Goal: Task Accomplishment & Management: Manage account settings

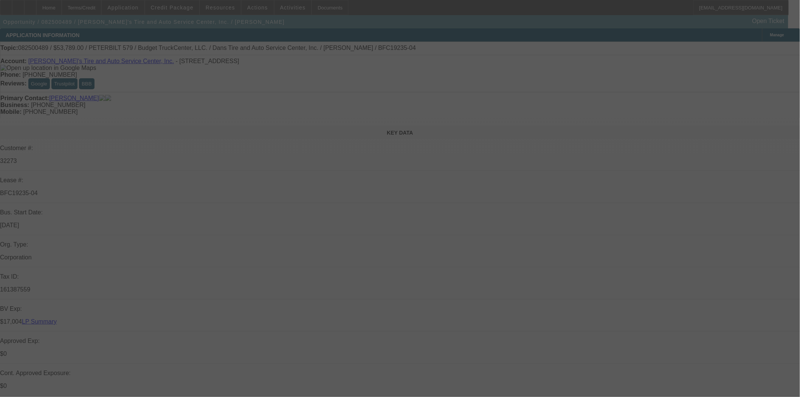
select select "0"
select select "3"
select select "0.1"
select select "4"
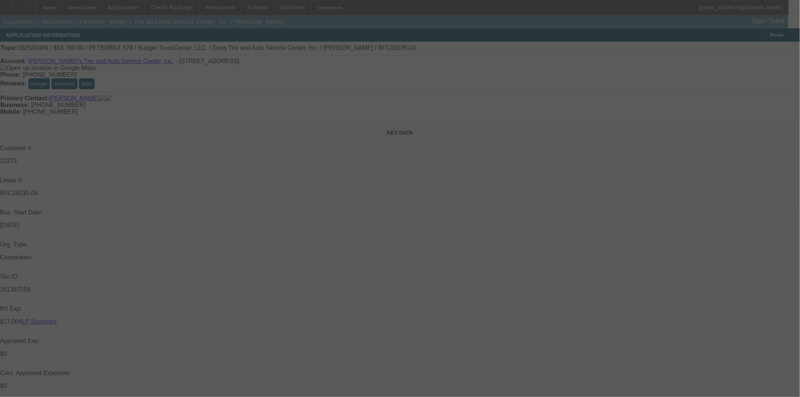
select select "0"
select select "3"
select select "0.1"
select select "4"
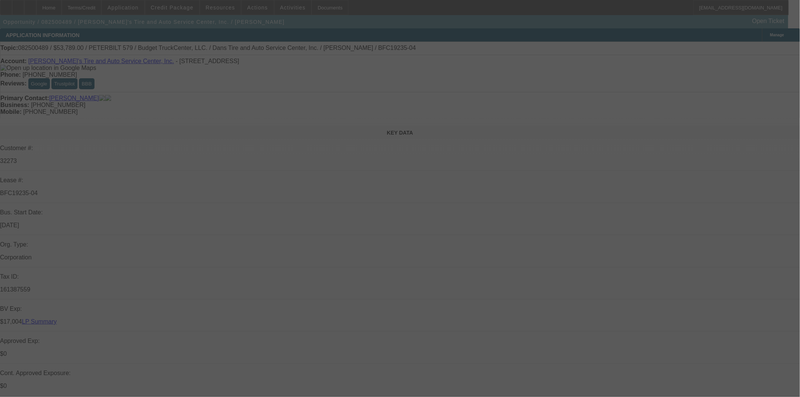
select select "0"
select select "3"
select select "0.1"
select select "4"
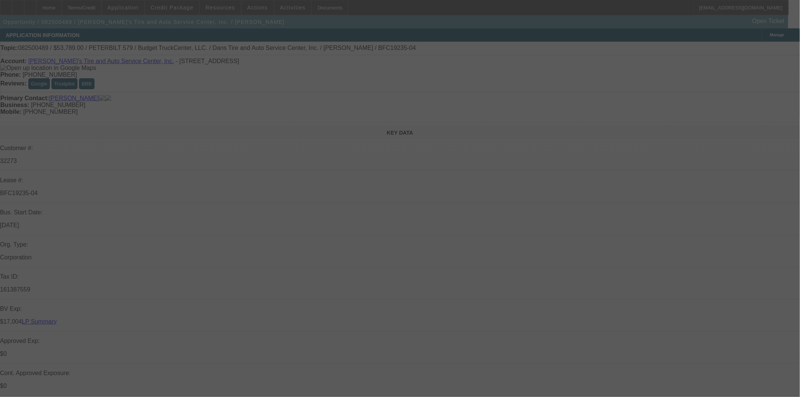
select select "0"
select select "3"
select select "0.1"
select select "4"
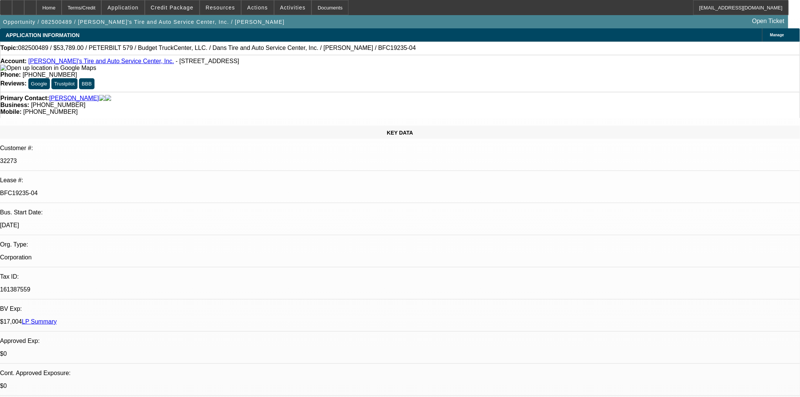
scroll to position [210, 0]
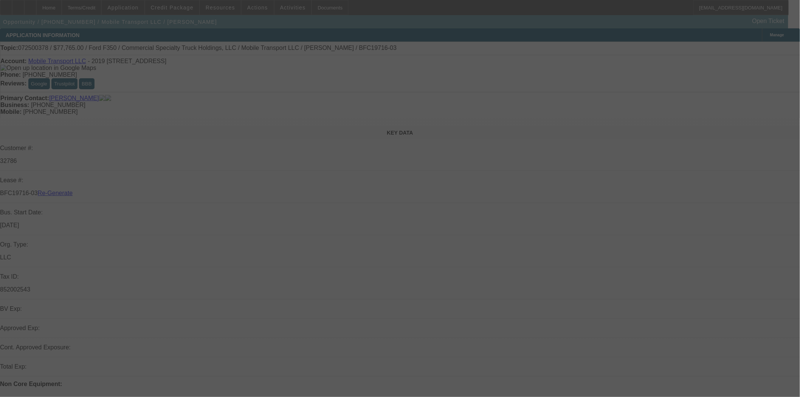
select select "3"
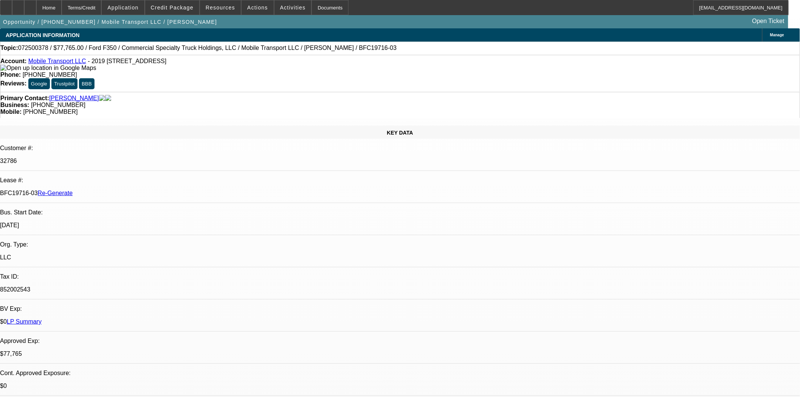
select select "0"
select select "2"
select select "0"
select select "6"
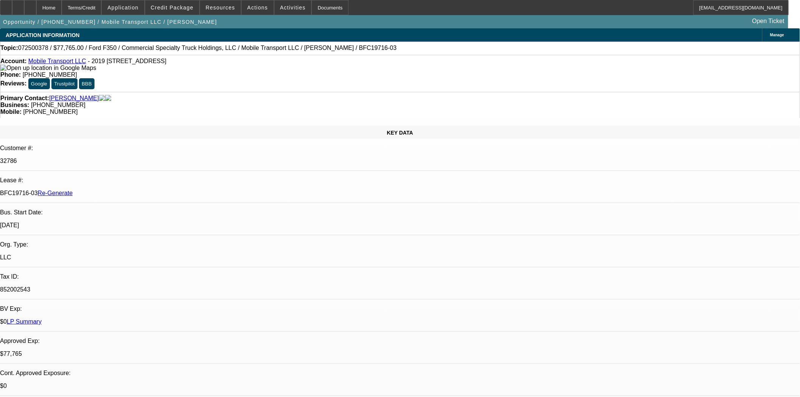
click at [587, 154] on span "Reply" at bounding box center [591, 153] width 13 height 6
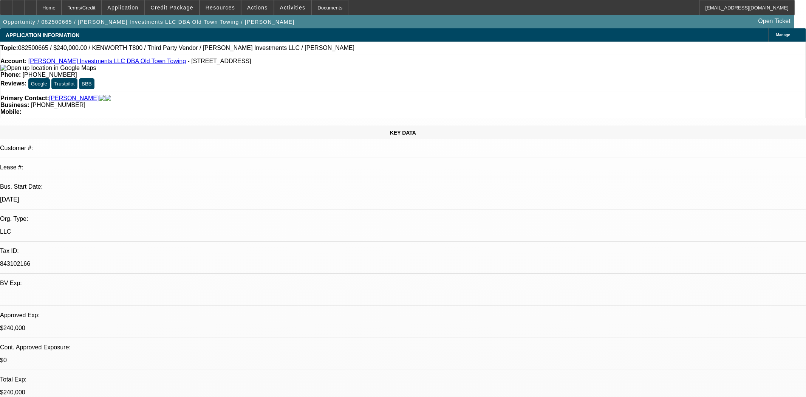
select select "0"
select select "2"
select select "0.1"
select select "4"
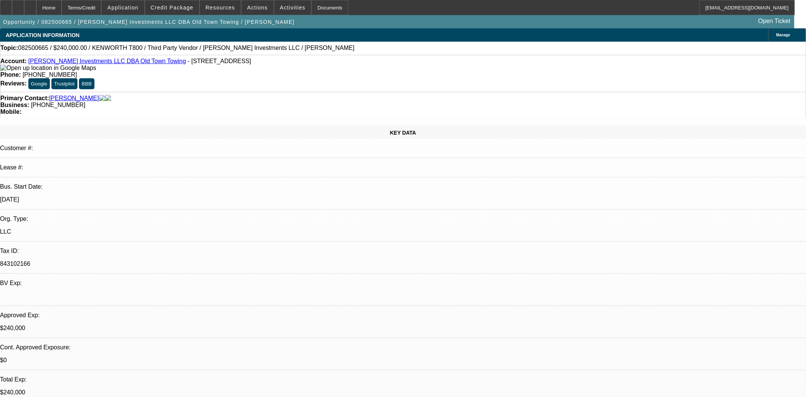
select select "0"
select select "2"
select select "0.1"
select select "4"
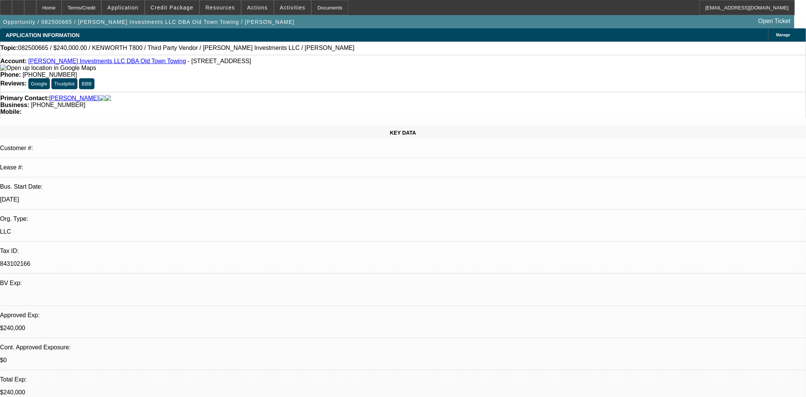
select select "0"
select select "0.1"
select select "4"
select select "0"
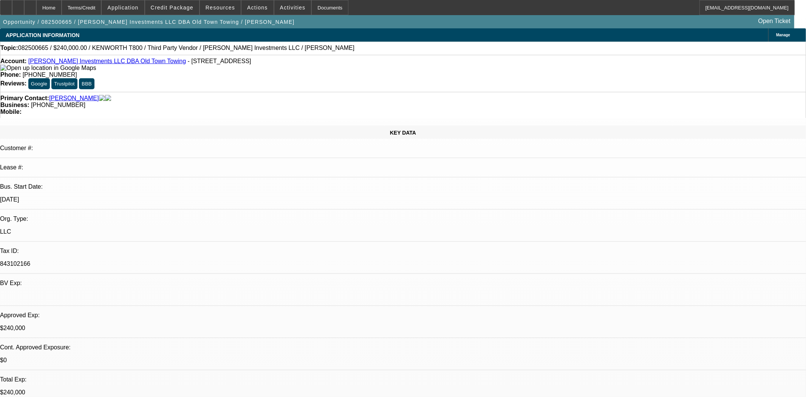
select select "0"
select select "0.1"
select select "4"
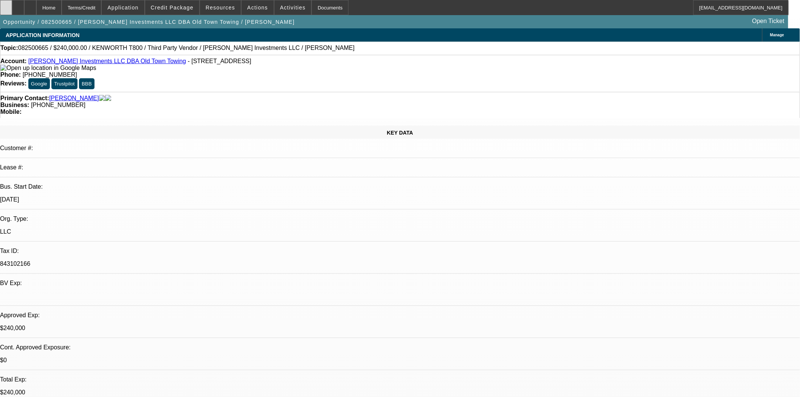
click at [12, 8] on div at bounding box center [6, 7] width 12 height 15
select select "0"
select select "2"
select select "0.1"
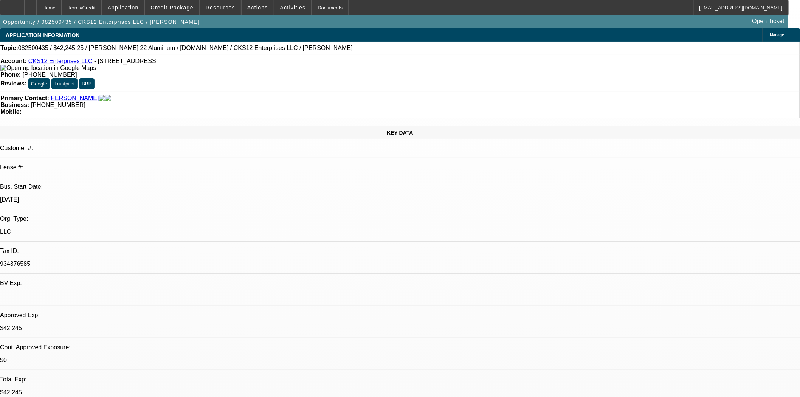
select select "4"
select select "0"
select select "2"
select select "0.1"
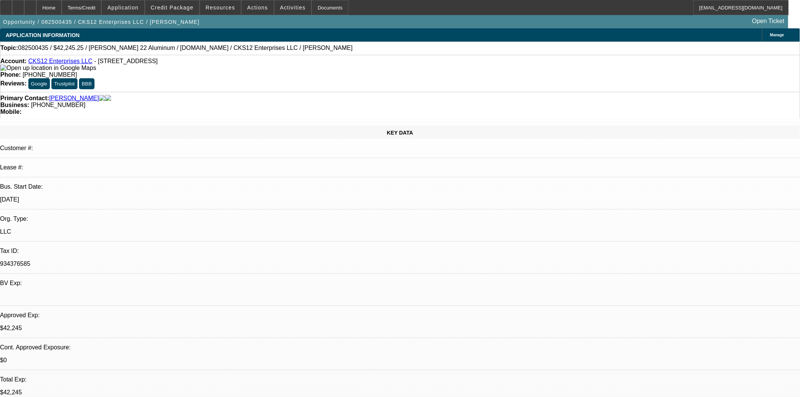
select select "4"
select select "0"
select select "2"
select select "0.1"
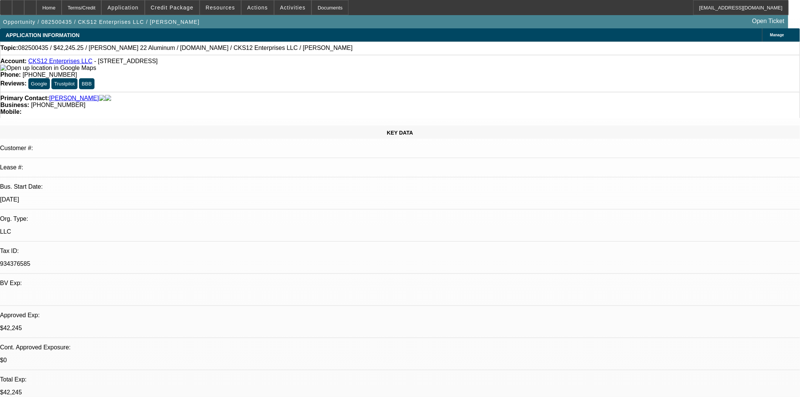
select select "4"
select select "0"
select select "2"
select select "0.1"
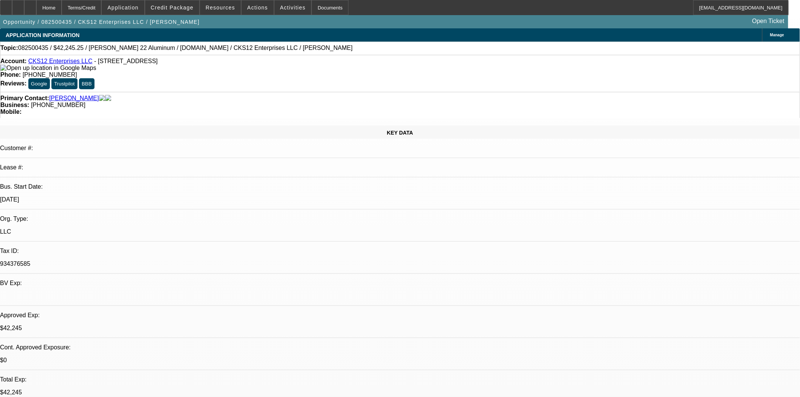
select select "4"
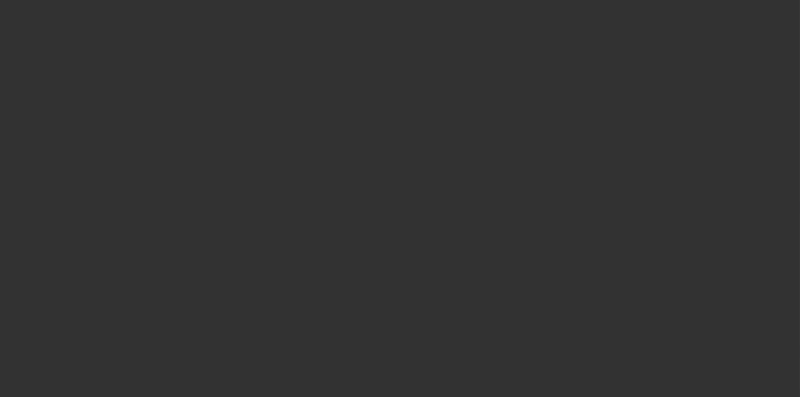
select select "3"
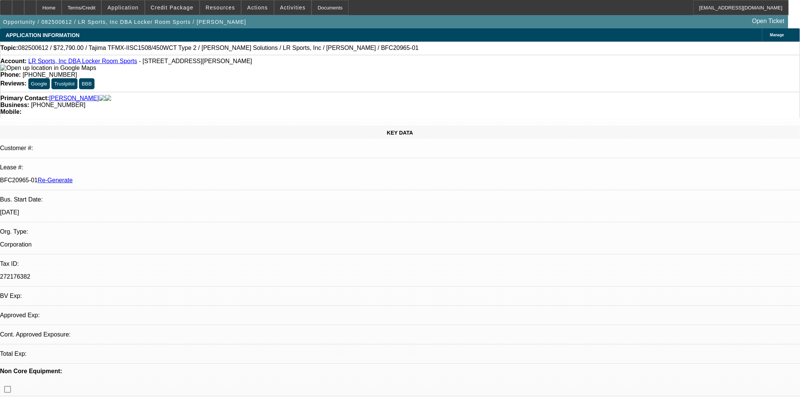
select select "0"
select select "2"
select select "0"
select select "6"
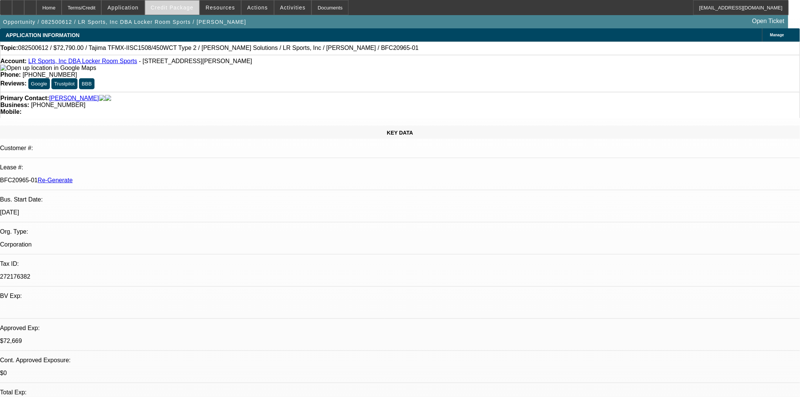
click at [173, 6] on span "Credit Package" at bounding box center [172, 8] width 43 height 6
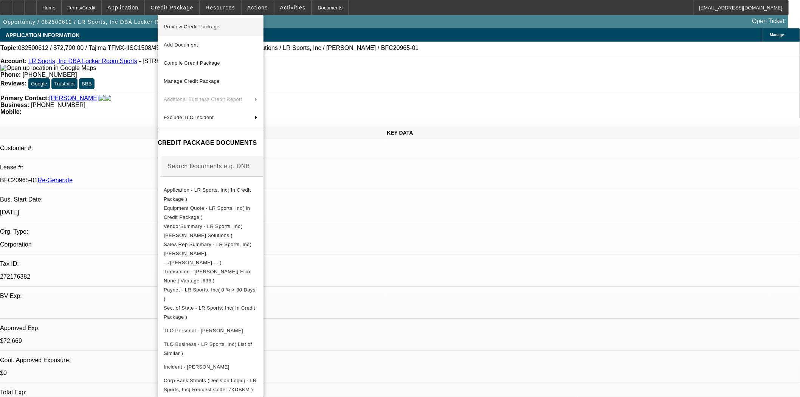
click at [175, 29] on span "Preview Credit Package" at bounding box center [211, 26] width 94 height 9
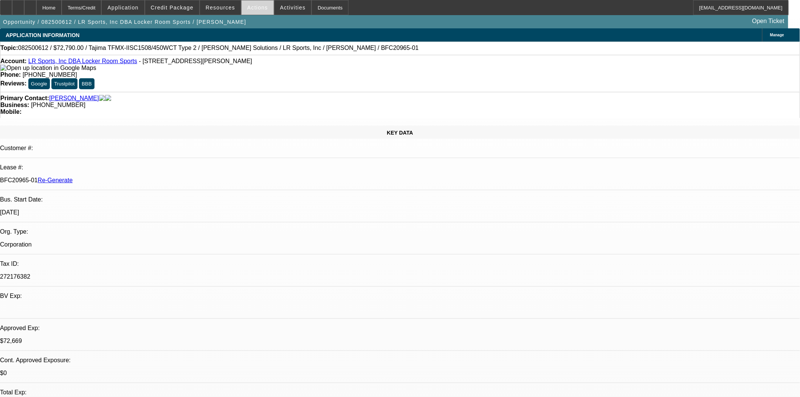
click at [260, 8] on span "Actions" at bounding box center [257, 8] width 21 height 6
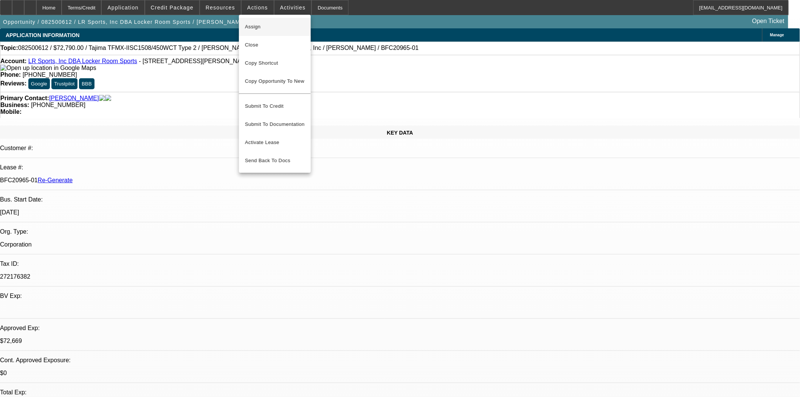
click at [257, 26] on span "Assign" at bounding box center [275, 26] width 60 height 9
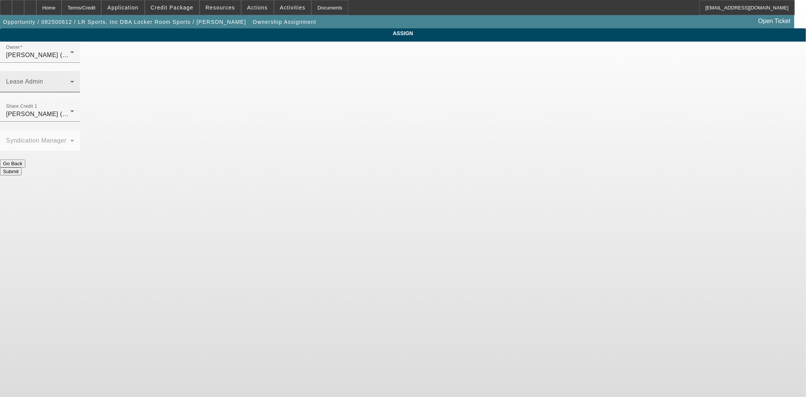
click at [70, 80] on span at bounding box center [38, 84] width 64 height 9
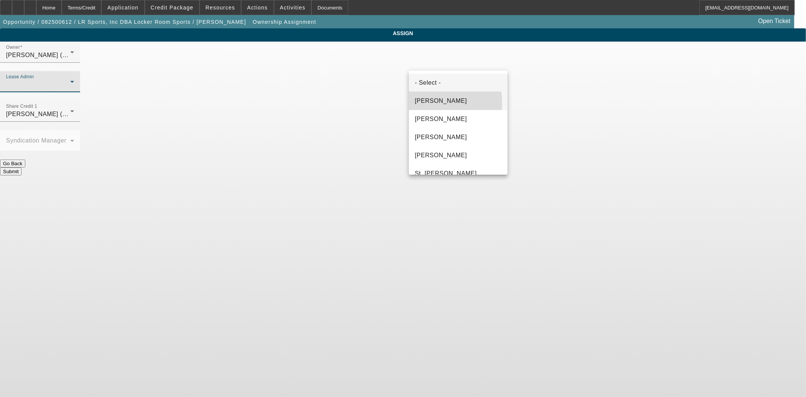
click at [422, 104] on span "Byrne, Mark" at bounding box center [441, 100] width 52 height 9
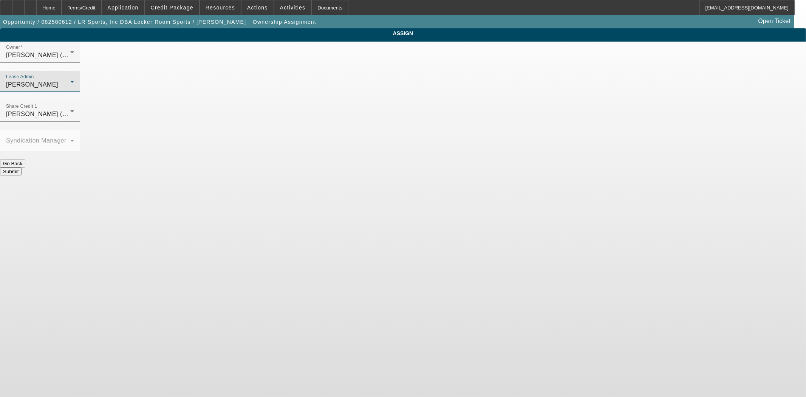
click at [22, 167] on button "Submit" at bounding box center [11, 171] width 22 height 8
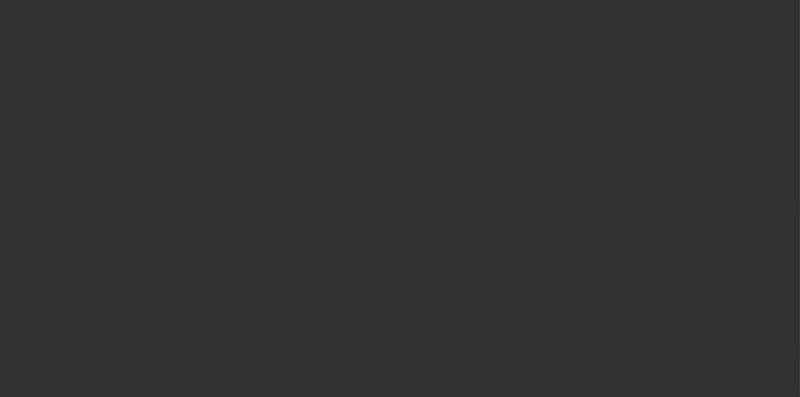
select select "3"
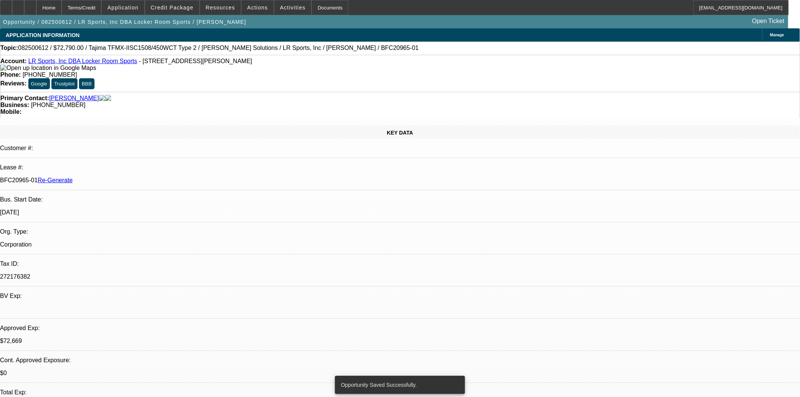
select select "0"
select select "2"
select select "0"
select select "6"
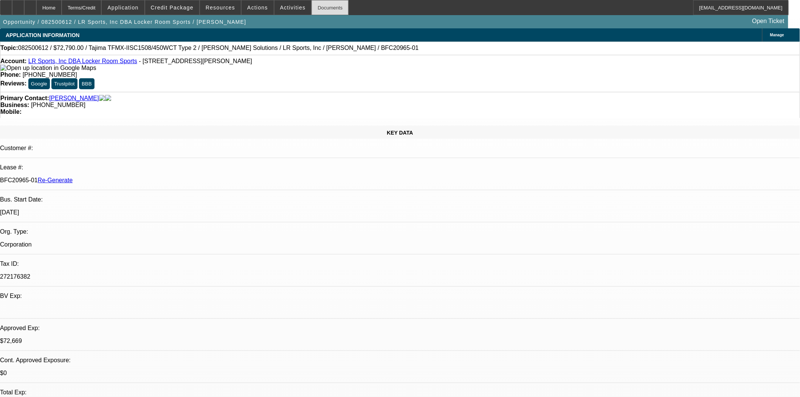
click at [333, 2] on div "Documents" at bounding box center [329, 7] width 37 height 15
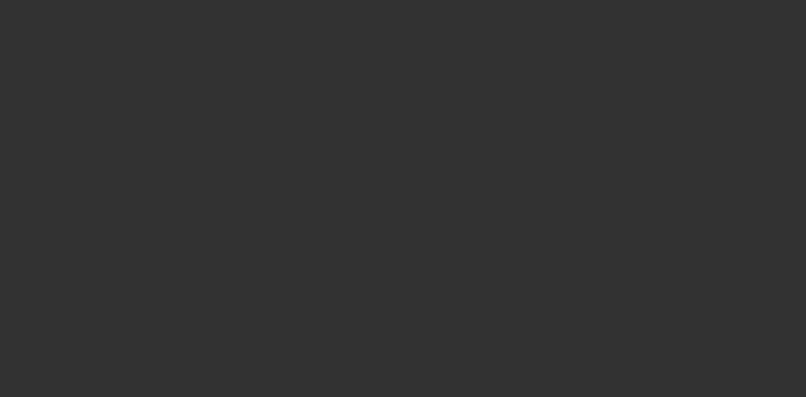
select select "3"
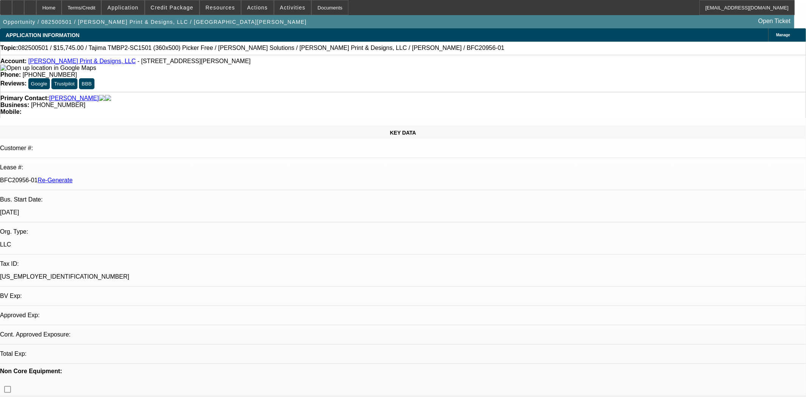
select select "0"
select select "2"
select select "0"
select select "6"
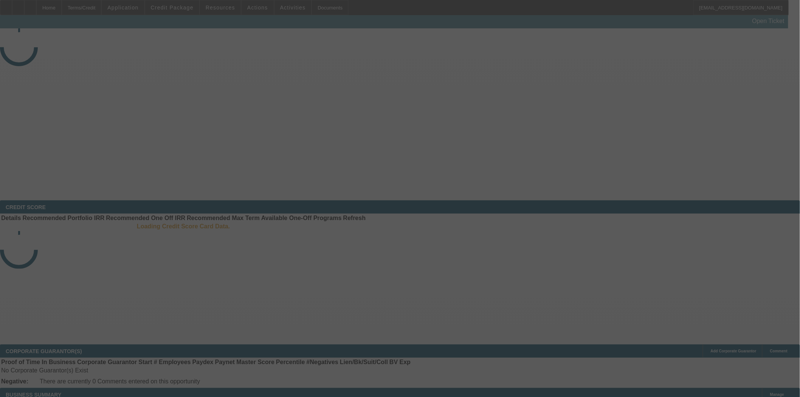
select select "4"
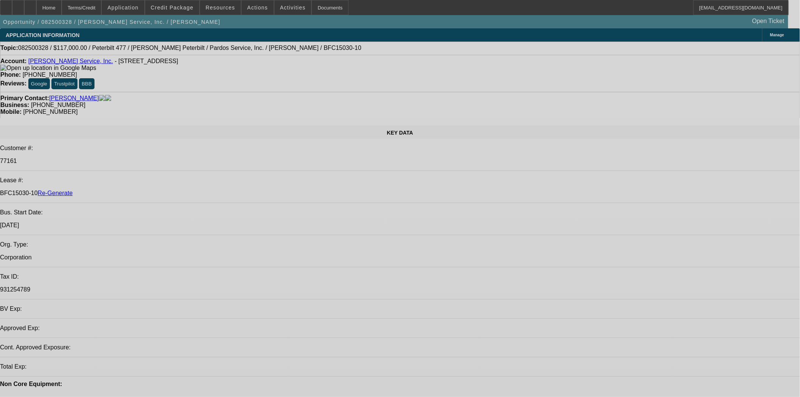
select select "0"
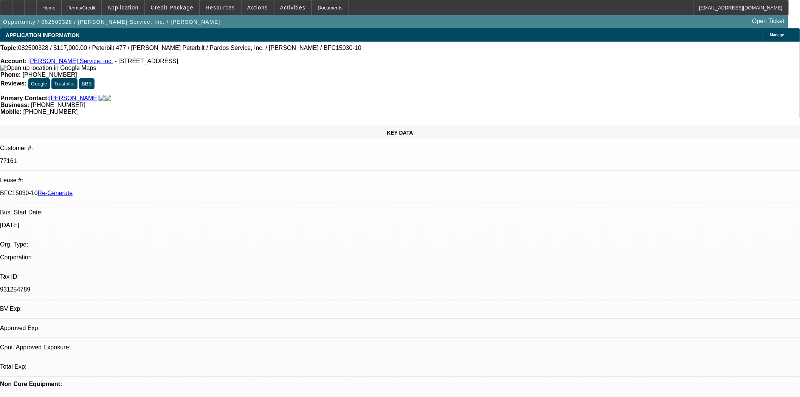
select select "0"
select select "2"
select select "0"
select select "6"
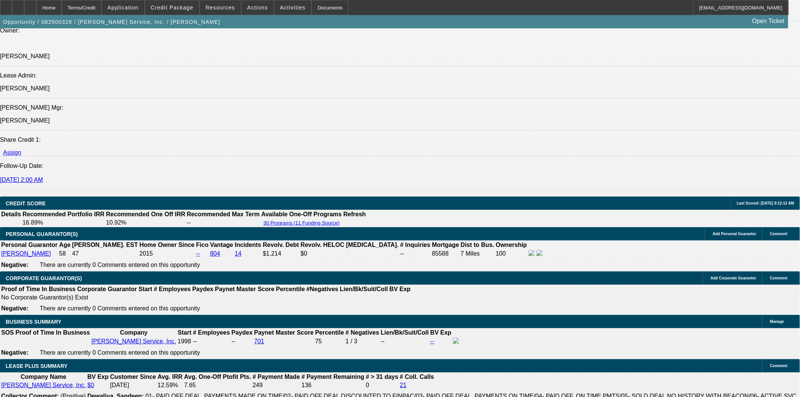
scroll to position [1218, 0]
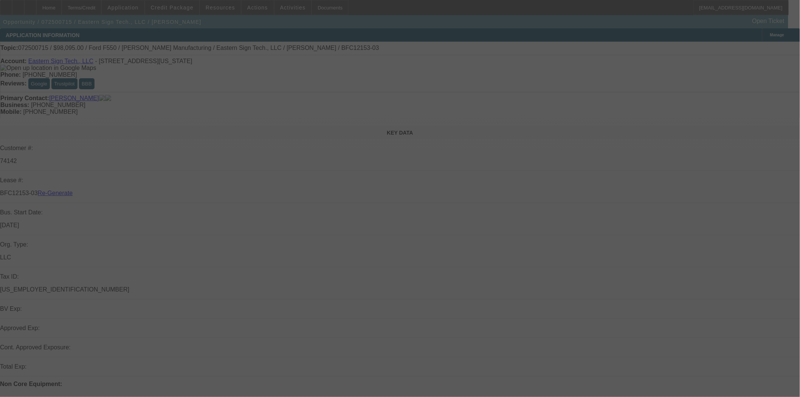
select select "4"
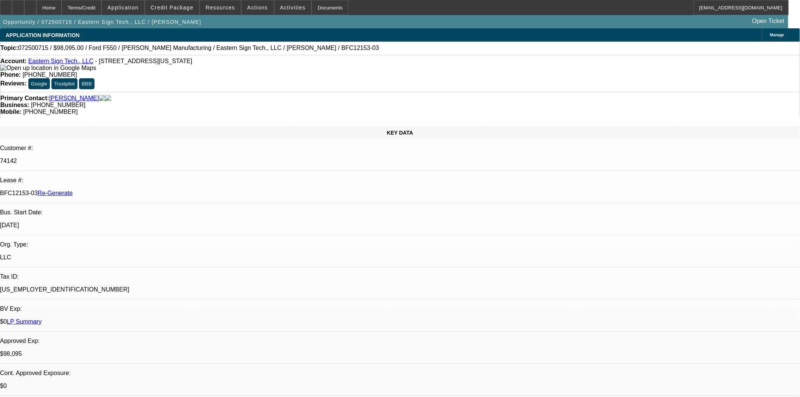
select select "0"
select select "1"
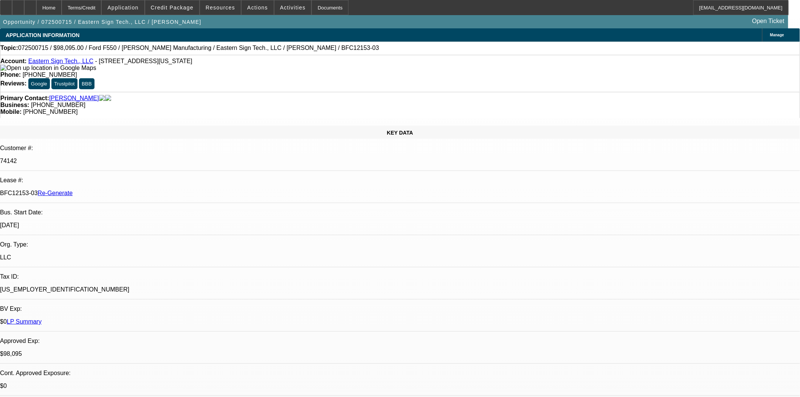
select select "6"
click at [214, 6] on span "Resources" at bounding box center [220, 8] width 29 height 6
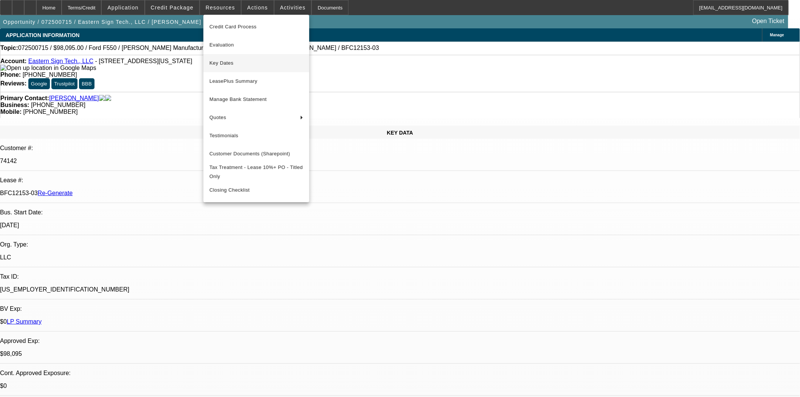
click at [227, 65] on span "Key Dates" at bounding box center [256, 63] width 94 height 9
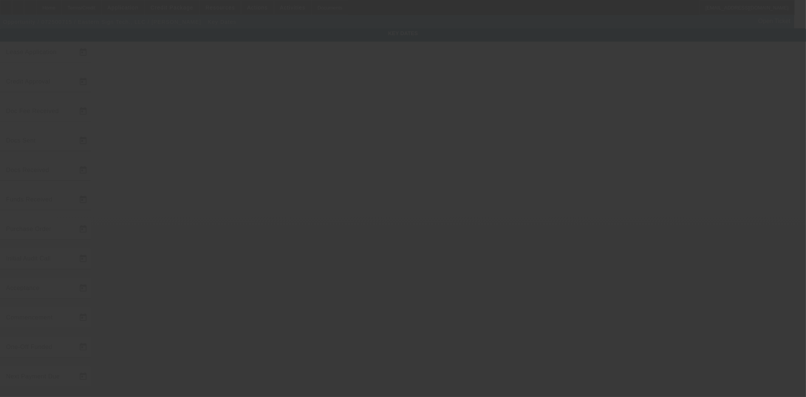
type input "7/30/2025"
type input "7/31/2025"
type input "8/21/2025"
type input "8/6/2025"
type input "8/21/2025"
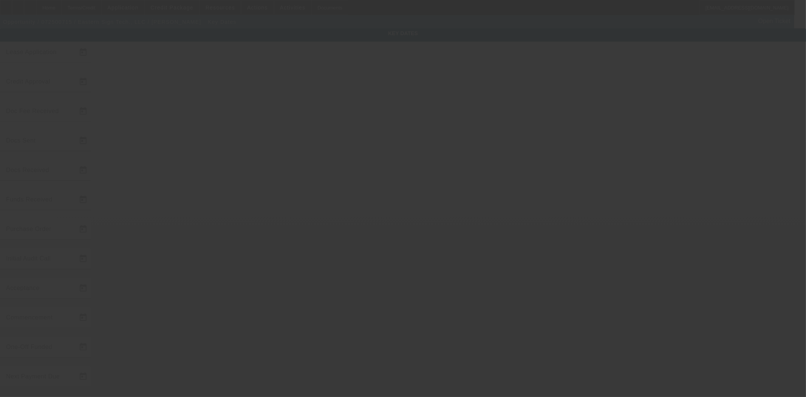
type input "8/21/2025"
type input "9/1/2025"
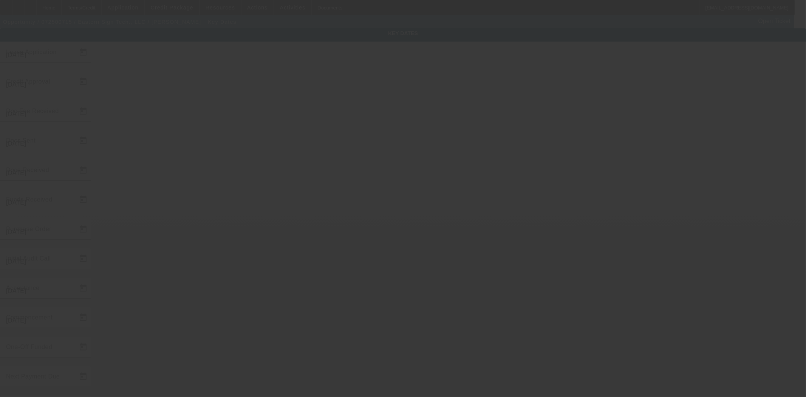
type input "10/1/2025"
type input "[DATE]"
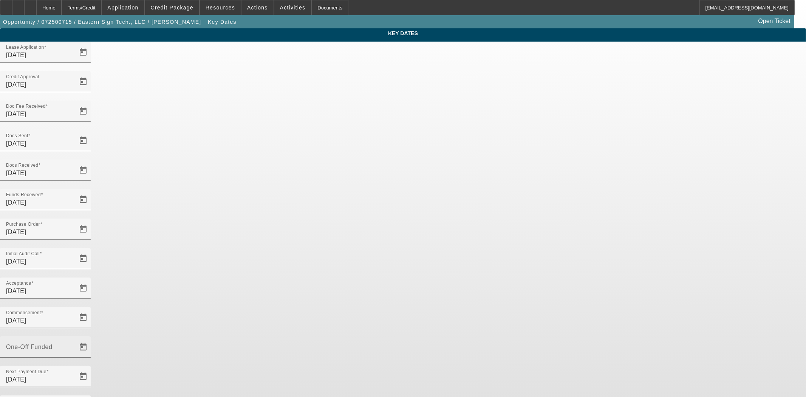
click at [91, 299] on div at bounding box center [45, 303] width 91 height 8
click at [52, 344] on mat-label "One-Off Funded" at bounding box center [29, 347] width 46 height 6
click at [74, 345] on input "One-Off Funded" at bounding box center [40, 349] width 68 height 9
type input "8/26/2025"
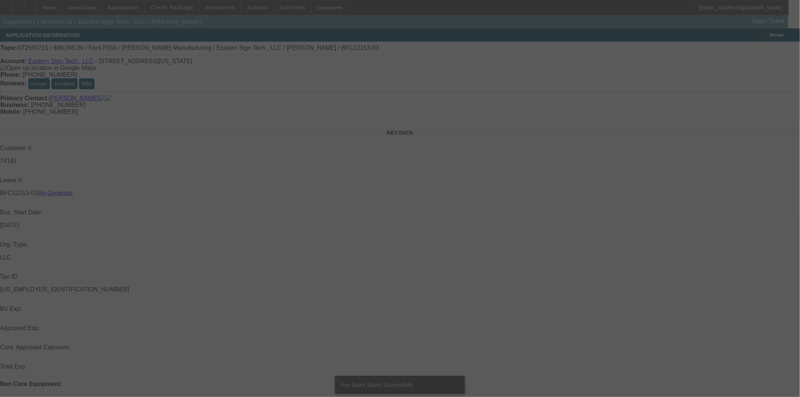
select select "4"
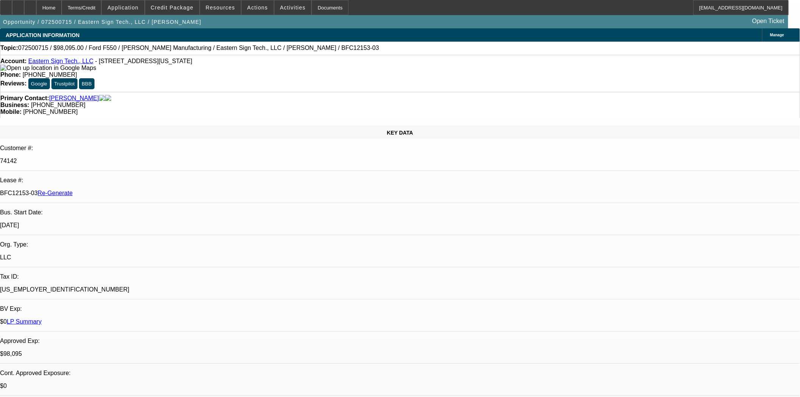
select select "0"
select select "6"
click at [256, 5] on span "Actions" at bounding box center [257, 8] width 21 height 6
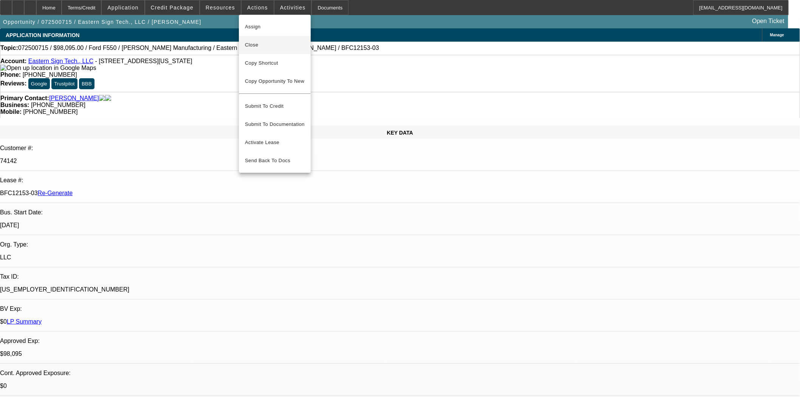
click at [256, 43] on span "Close" at bounding box center [275, 44] width 60 height 9
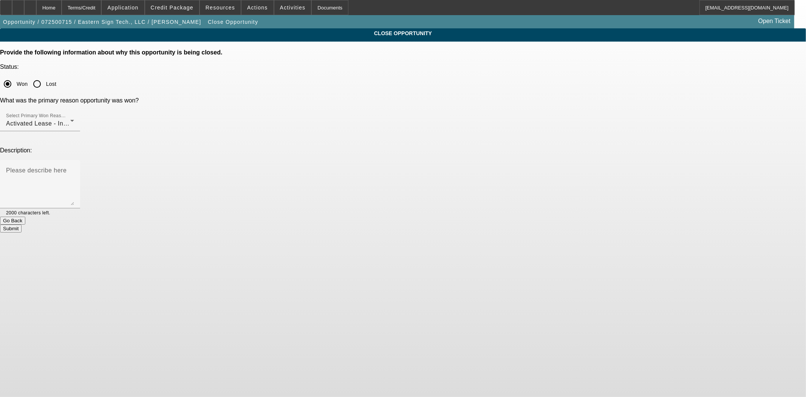
click at [22, 225] on button "Submit" at bounding box center [11, 229] width 22 height 8
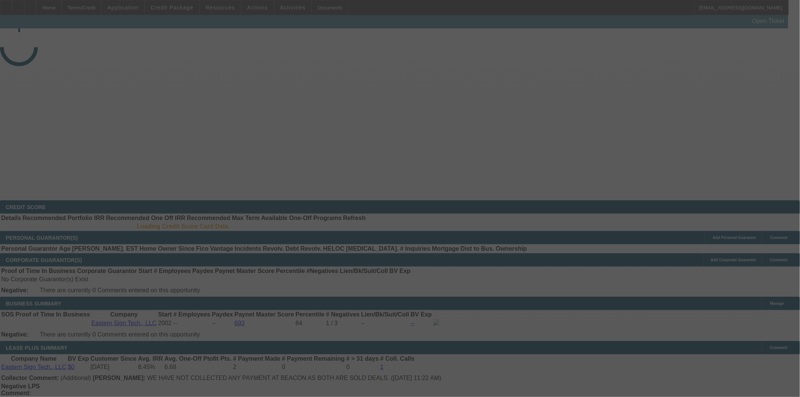
select select "4"
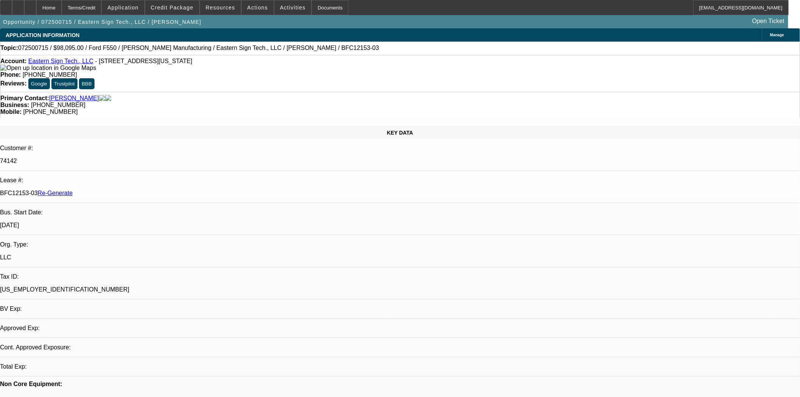
select select "0"
select select "6"
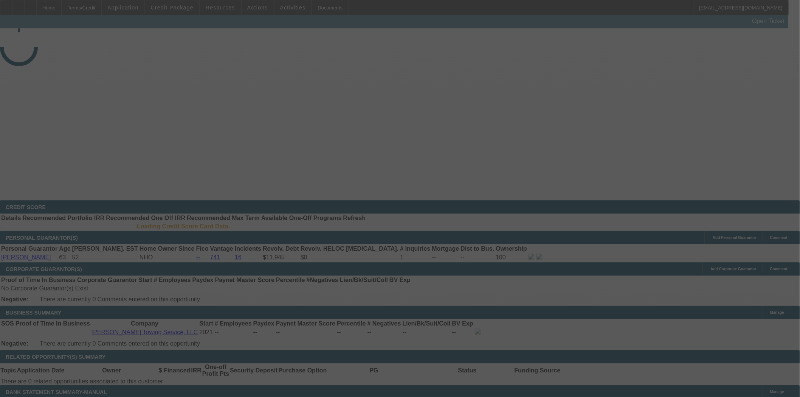
select select "3"
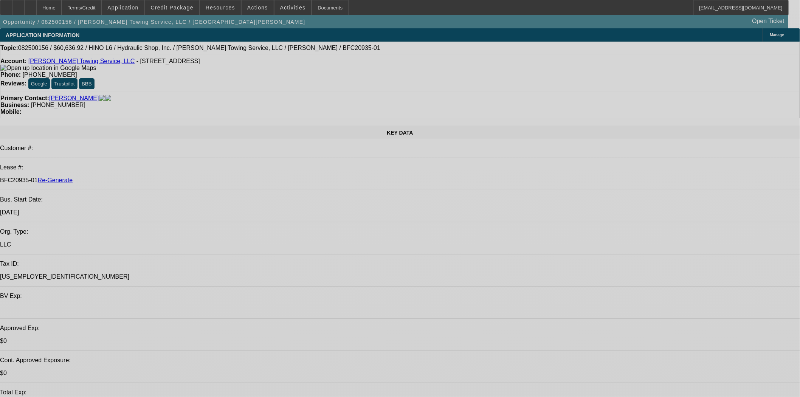
select select "0"
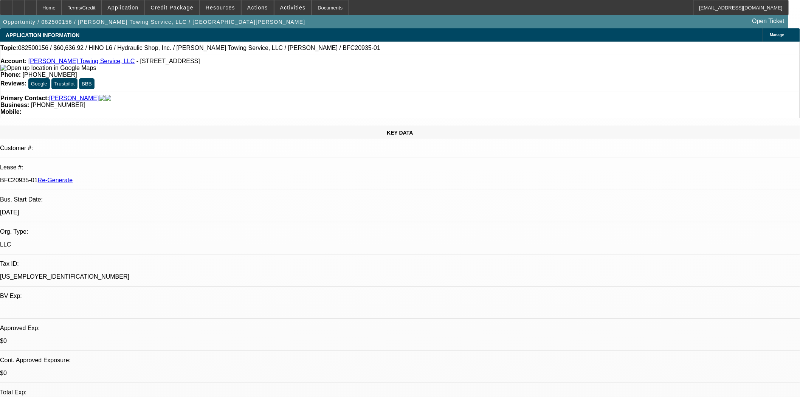
select select "0"
select select "6"
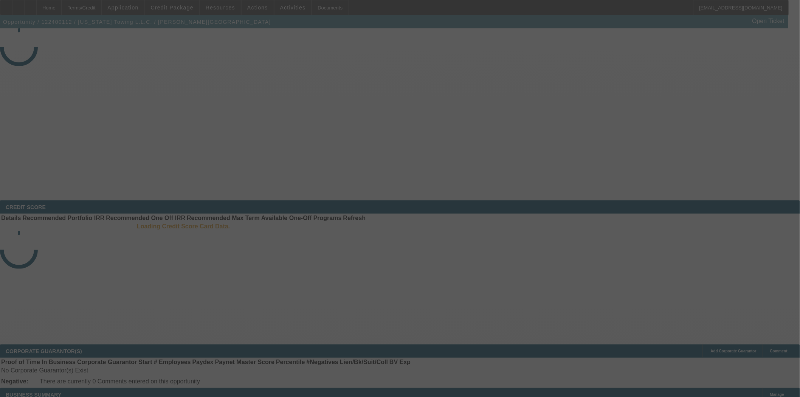
select select "4"
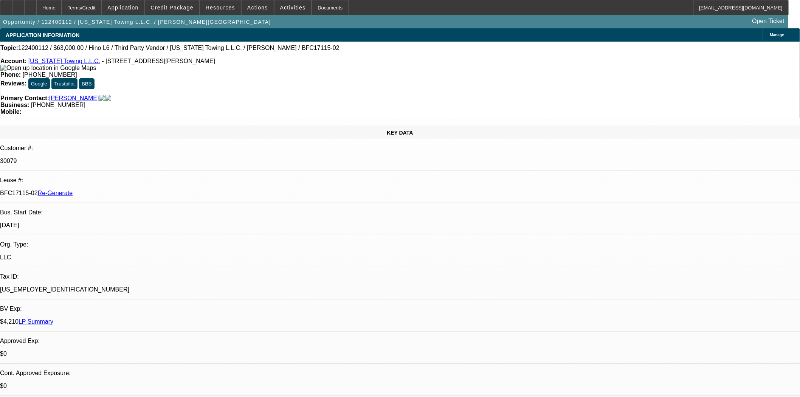
select select "0"
select select "2"
select select "0.1"
select select "4"
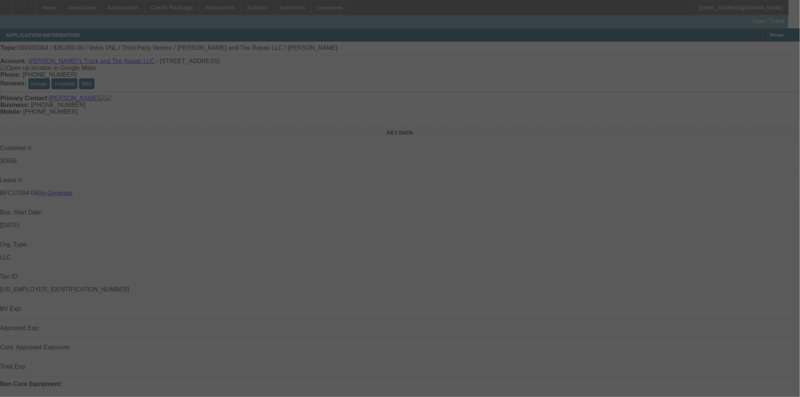
select select "4"
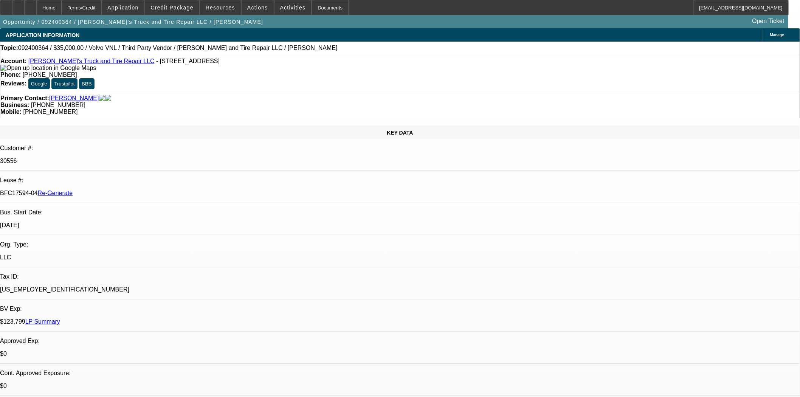
select select "0"
select select "2"
select select "0"
select select "6"
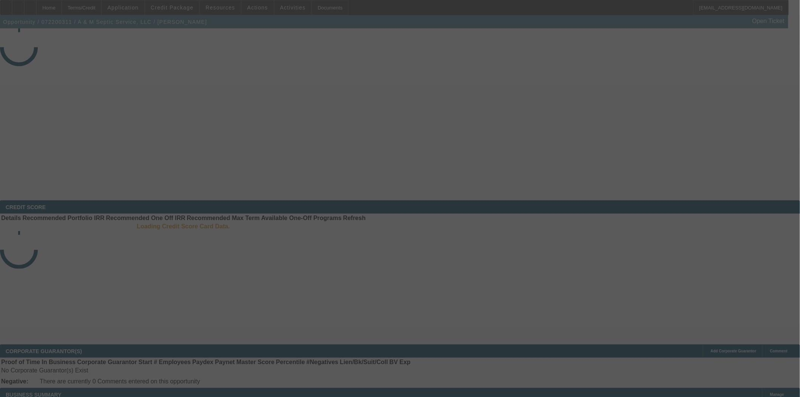
select select "4"
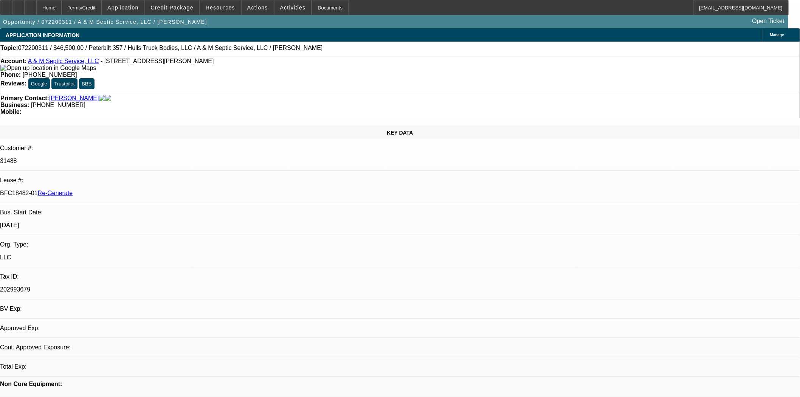
select select "0"
select select "2"
select select "0"
select select "6"
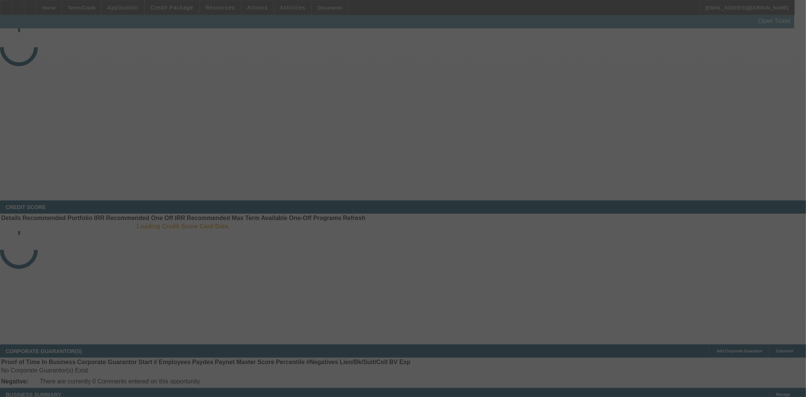
select select "4"
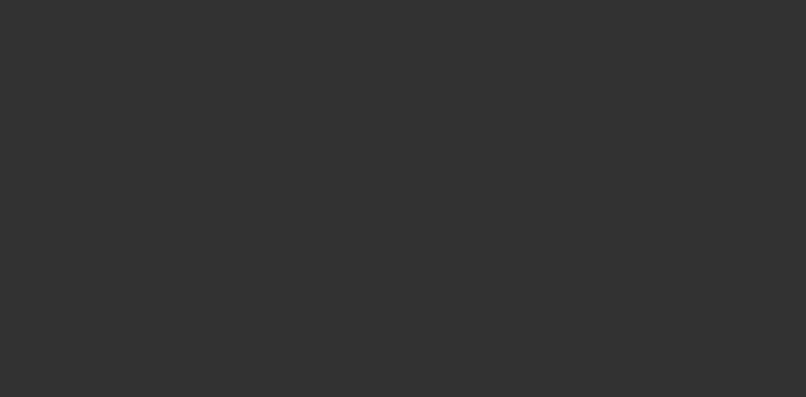
select select "0"
select select "2"
select select "0"
select select "6"
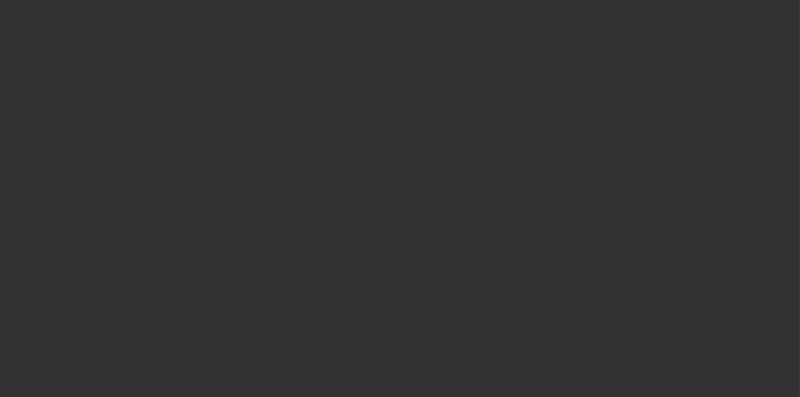
select select "3"
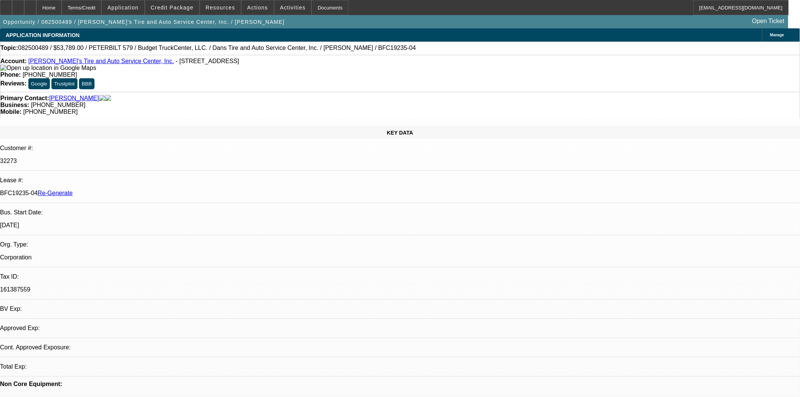
select select "0"
select select "3"
select select "0.1"
select select "4"
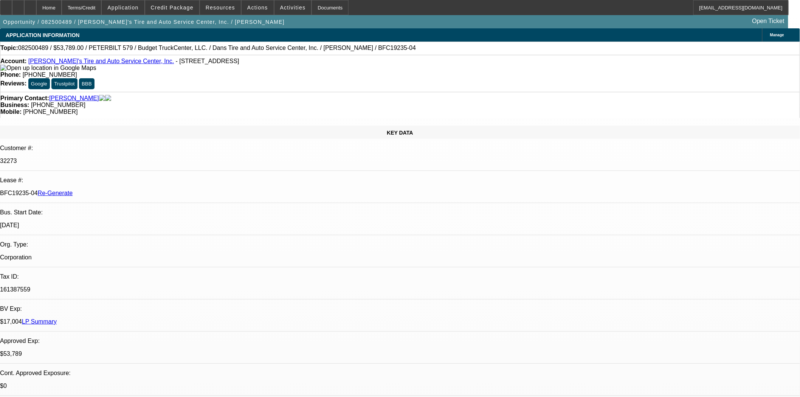
scroll to position [42, 0]
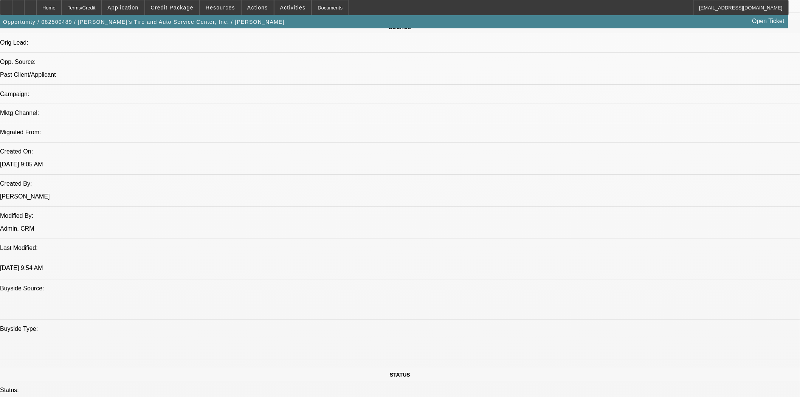
scroll to position [630, 0]
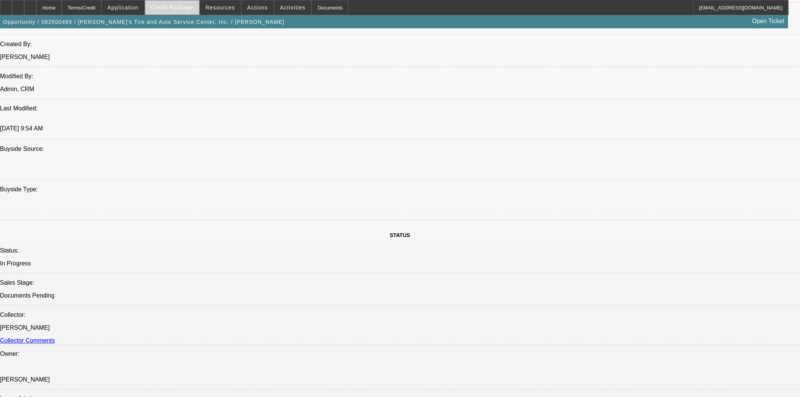
click at [171, 5] on span "Credit Package" at bounding box center [172, 8] width 43 height 6
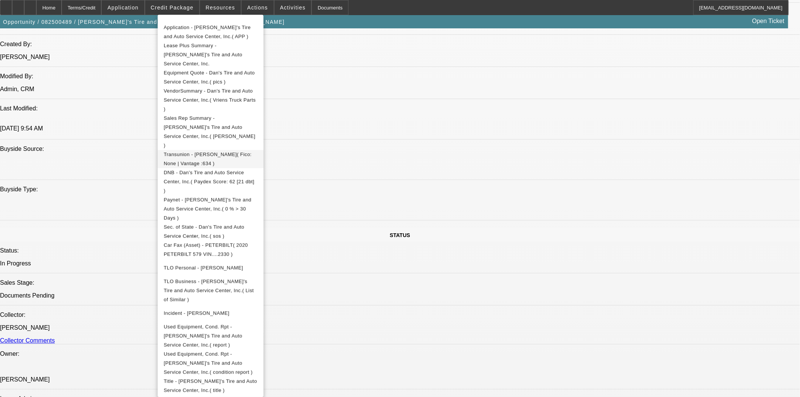
scroll to position [42, 0]
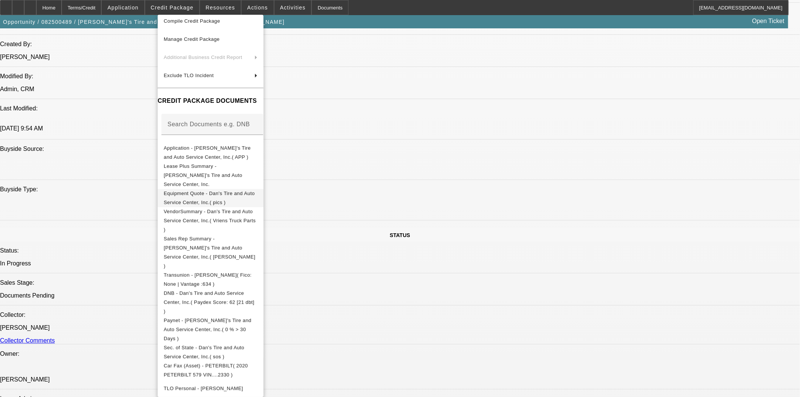
click at [246, 191] on button "Equipment Quote - Dan's Tire and Auto Service Center, Inc.( pics )" at bounding box center [211, 198] width 106 height 18
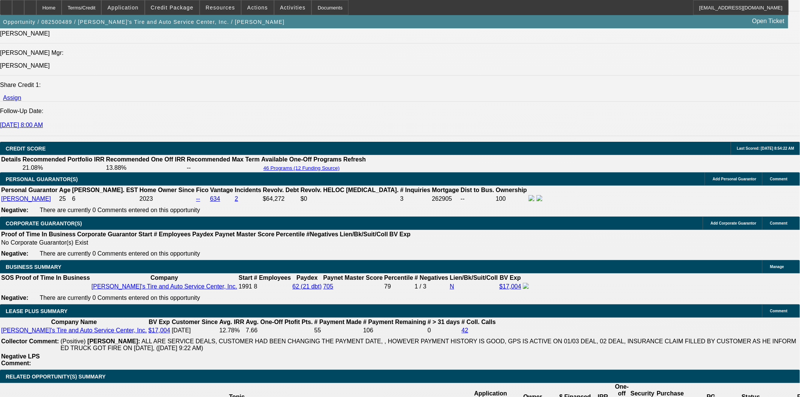
scroll to position [1134, 0]
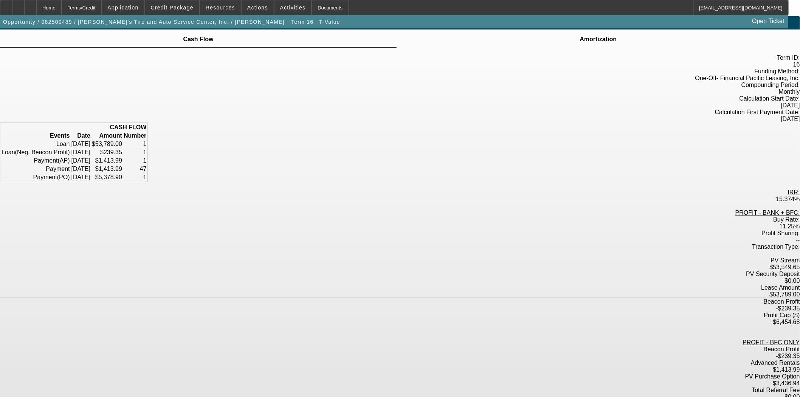
scroll to position [19, 0]
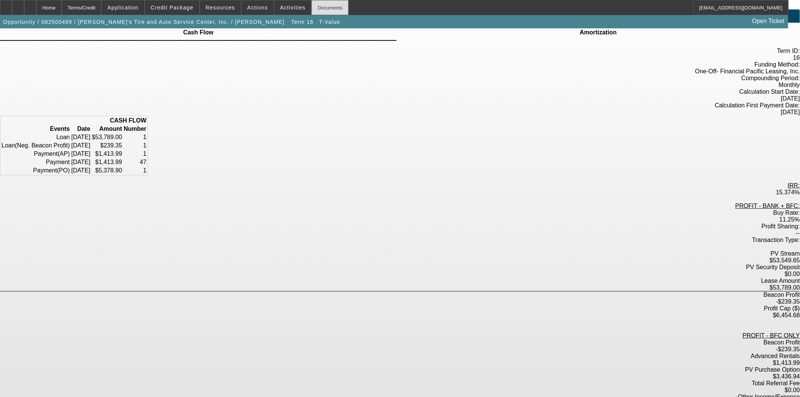
click at [311, 6] on div "Documents" at bounding box center [329, 7] width 37 height 15
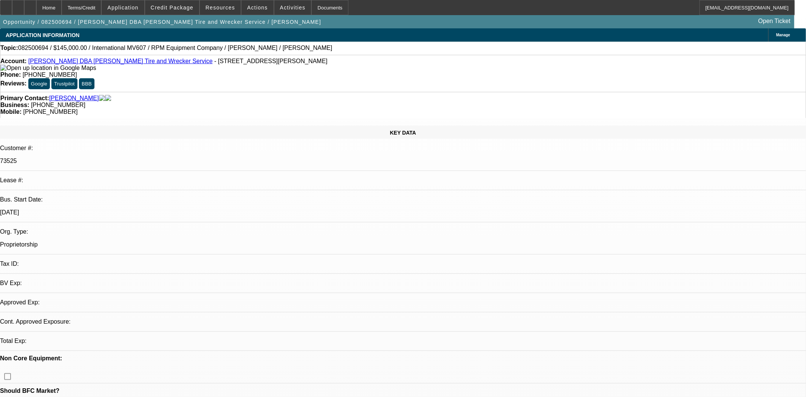
select select "0"
select select "2"
select select "0.1"
select select "4"
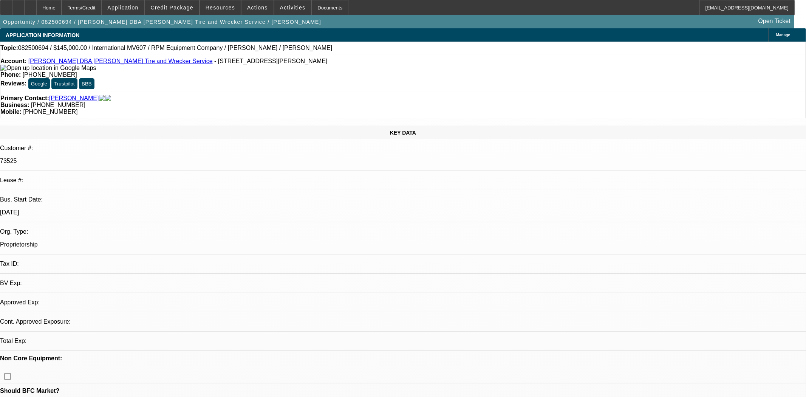
select select "0"
select select "2"
select select "0.1"
select select "4"
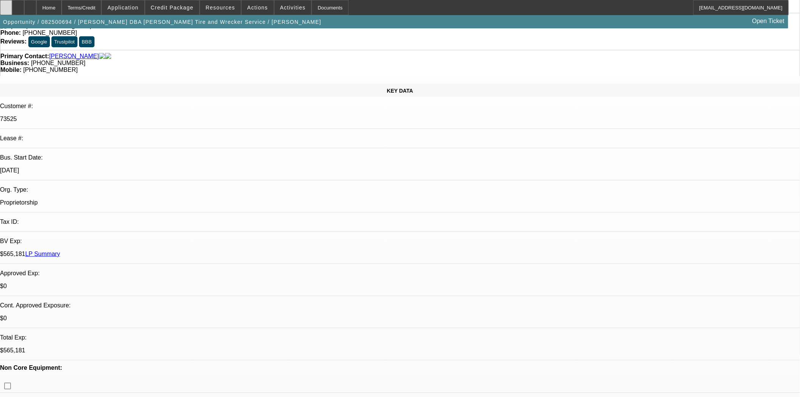
click at [8, 7] on div at bounding box center [6, 7] width 12 height 15
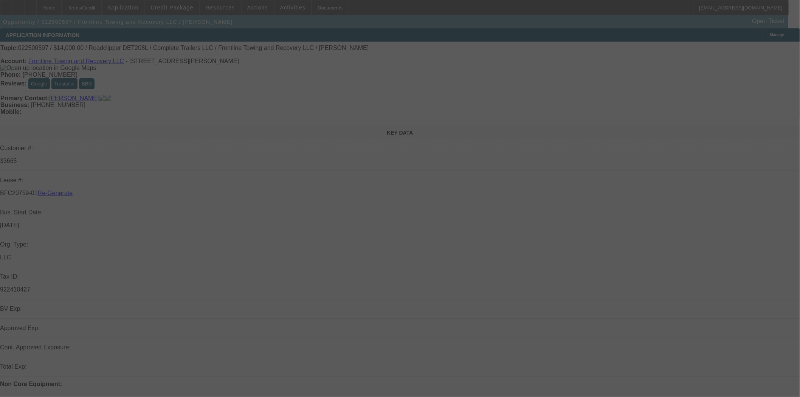
select select "4"
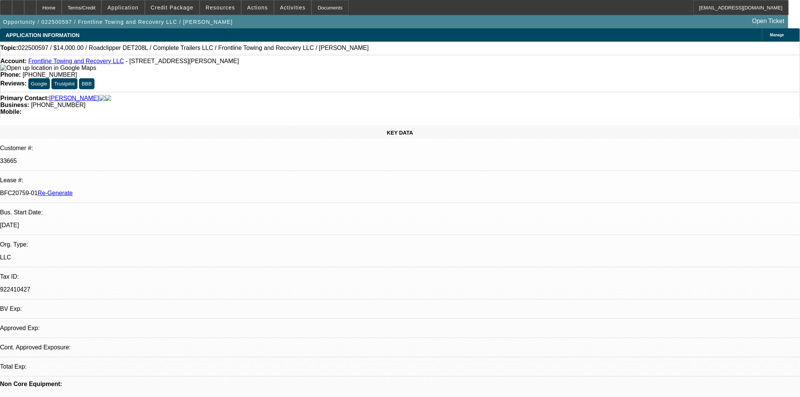
select select "0"
select select "2"
select select "0"
select select "6"
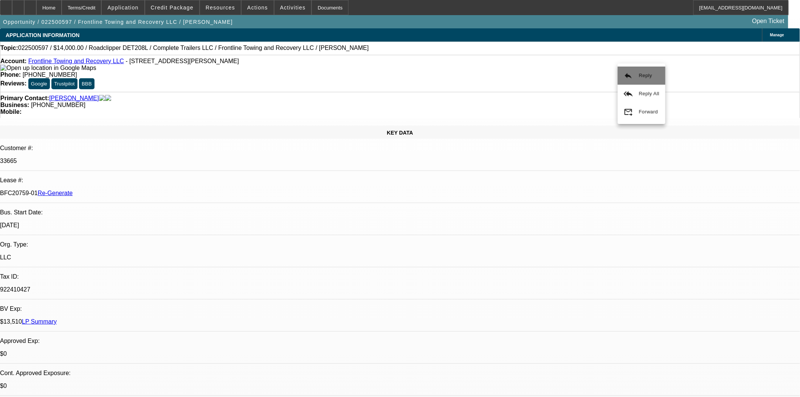
click at [632, 79] on mat-icon "reply" at bounding box center [628, 75] width 9 height 9
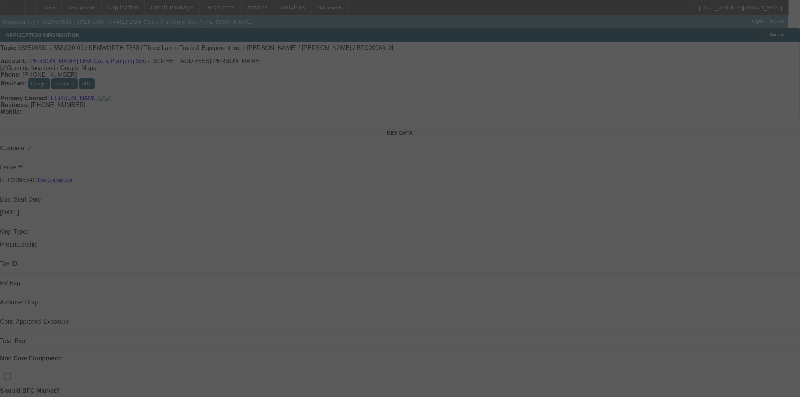
select select "3"
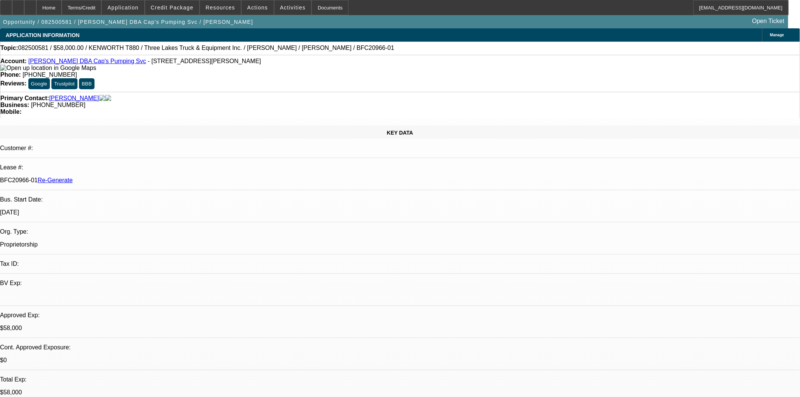
select select "0"
select select "9"
select select "0"
select select "6"
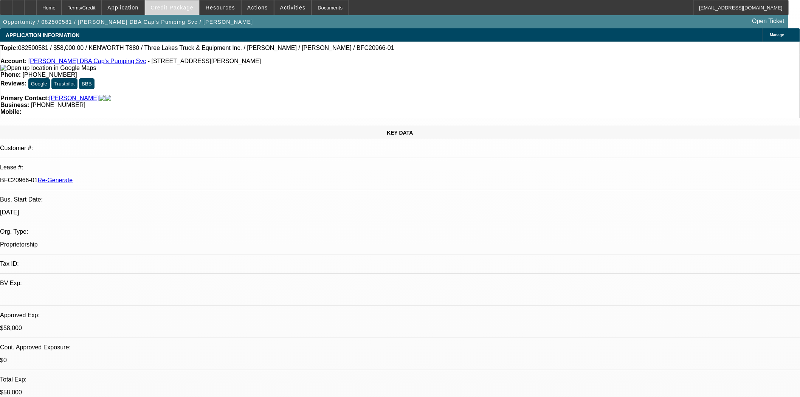
click at [180, 8] on span "Credit Package" at bounding box center [172, 8] width 43 height 6
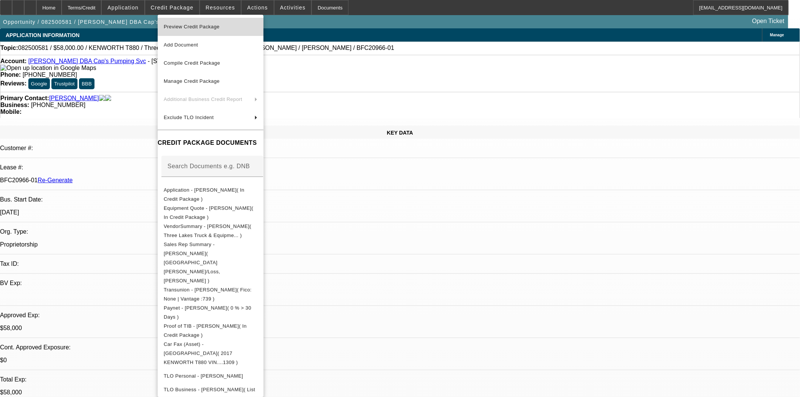
click at [180, 29] on span "Preview Credit Package" at bounding box center [211, 26] width 94 height 9
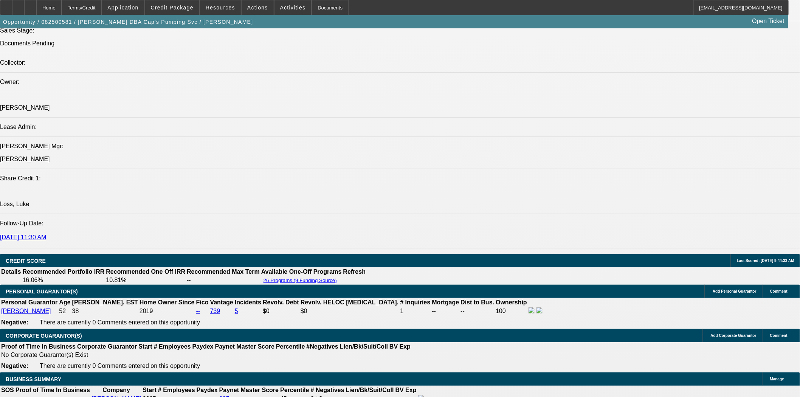
scroll to position [1008, 0]
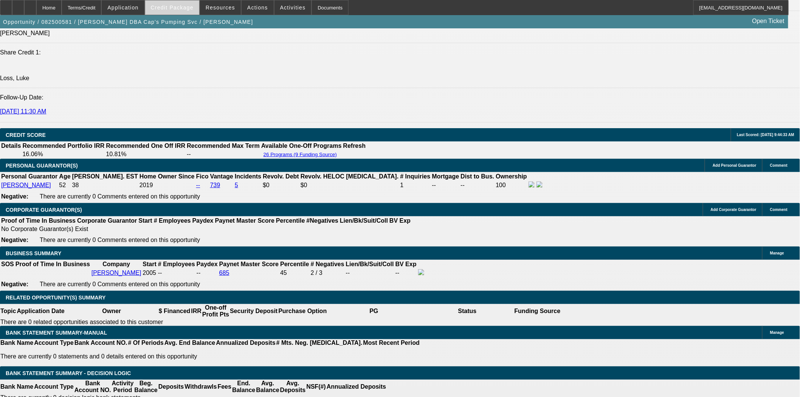
click at [174, 9] on span "Credit Package" at bounding box center [172, 8] width 43 height 6
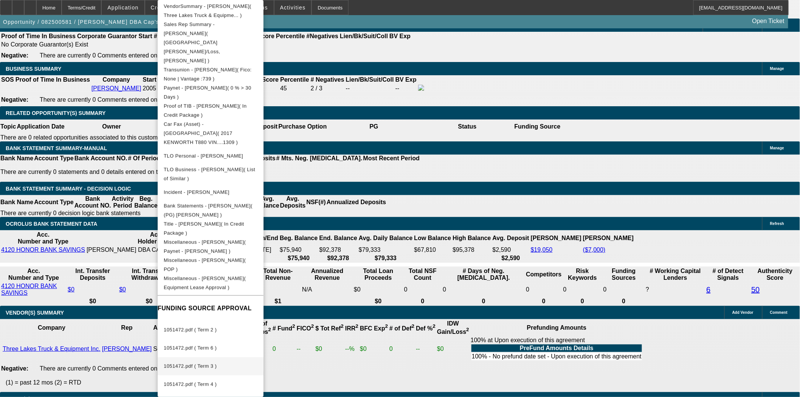
scroll to position [1302, 0]
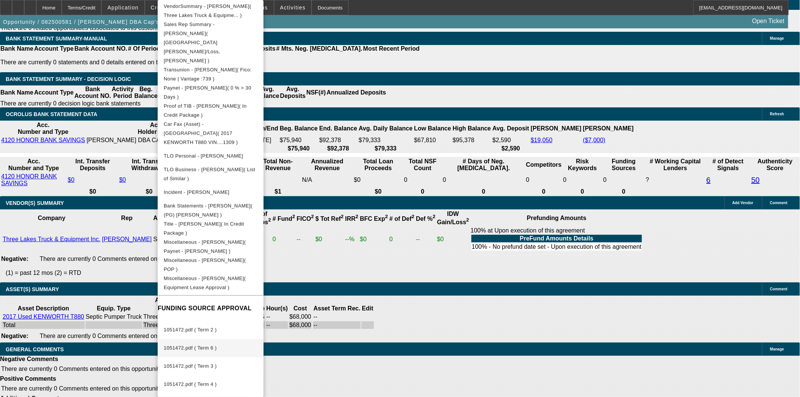
click at [204, 345] on span "1051472.pdf ( Term 6 )" at bounding box center [190, 348] width 53 height 6
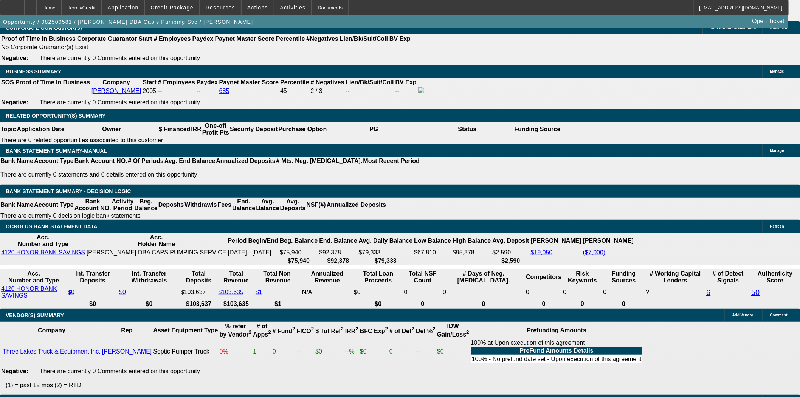
scroll to position [1117, 0]
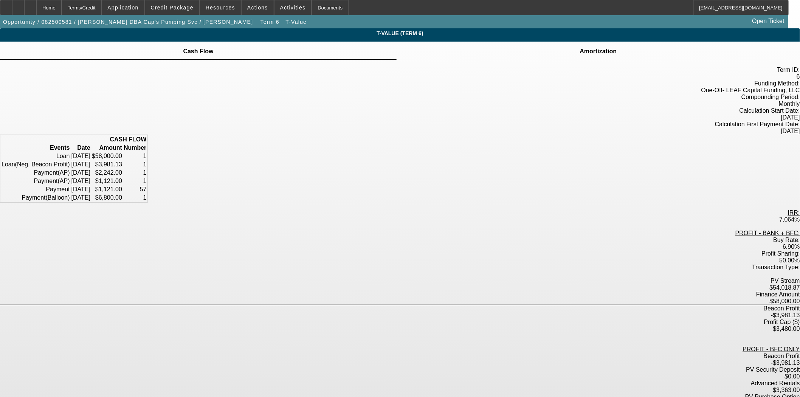
scroll to position [30, 0]
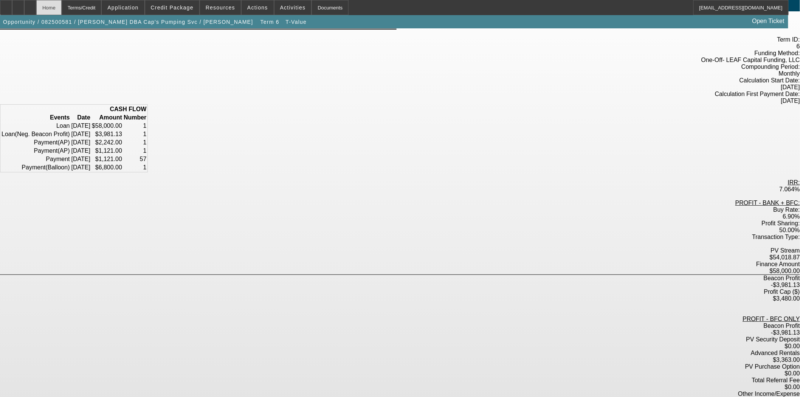
click at [62, 10] on div "Home" at bounding box center [48, 7] width 25 height 15
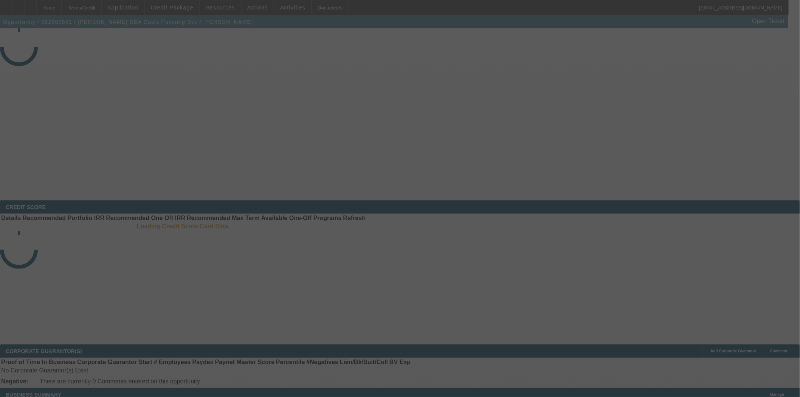
select select "3"
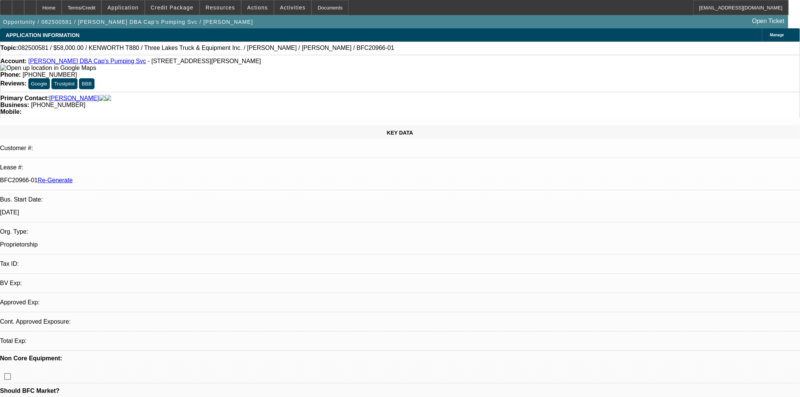
select select "0"
select select "9"
select select "0"
select select "6"
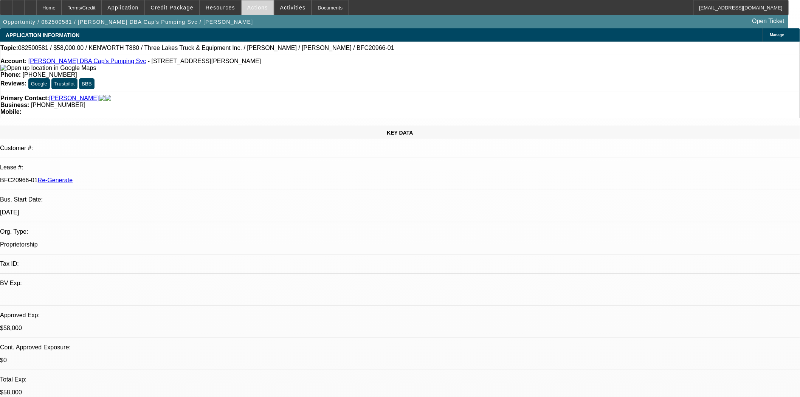
click at [247, 5] on span "Actions" at bounding box center [257, 8] width 21 height 6
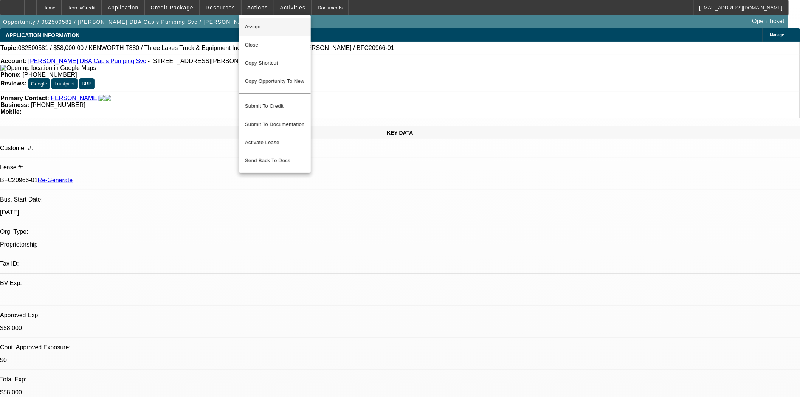
click at [256, 27] on span "Assign" at bounding box center [275, 26] width 60 height 9
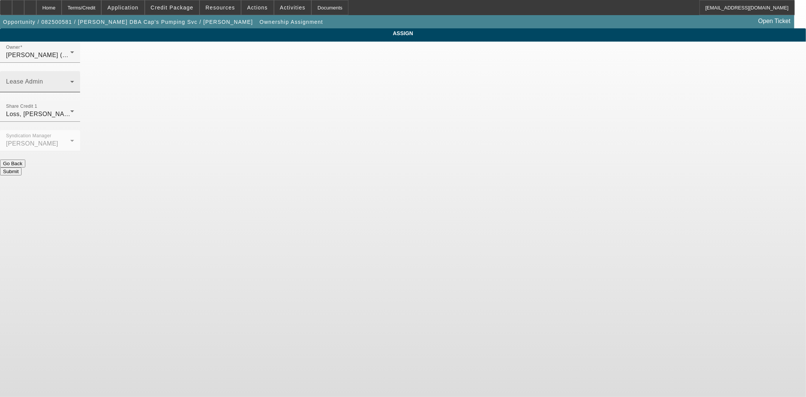
click at [70, 80] on span at bounding box center [38, 84] width 64 height 9
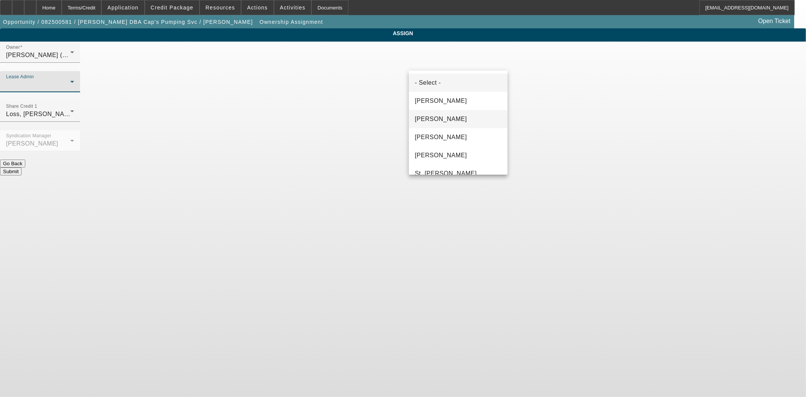
click at [439, 116] on span "Chaves, Jen" at bounding box center [441, 119] width 52 height 9
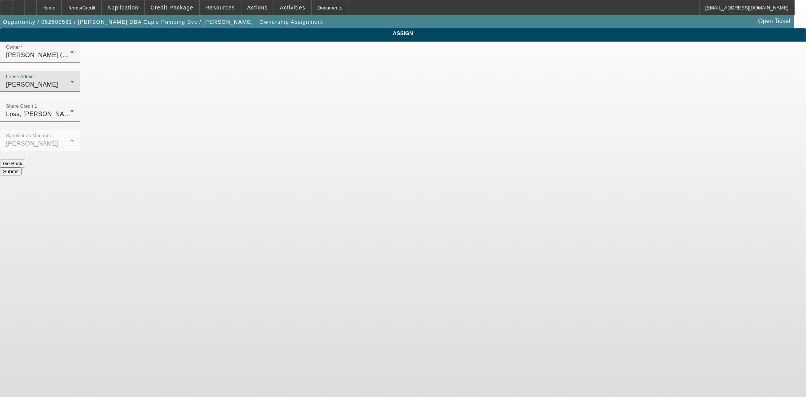
click at [22, 167] on button "Submit" at bounding box center [11, 171] width 22 height 8
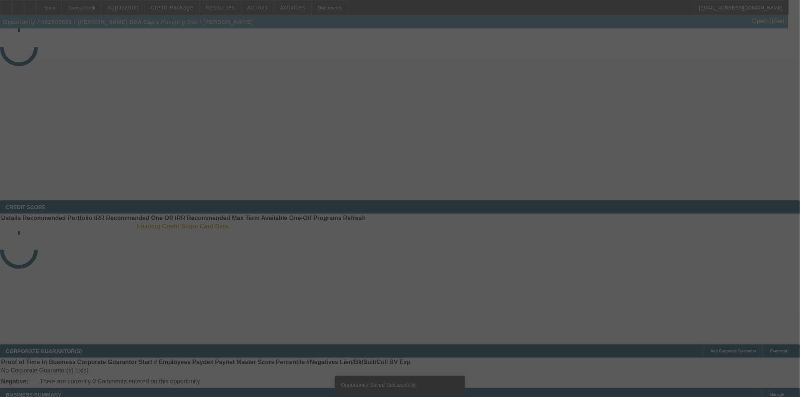
select select "3"
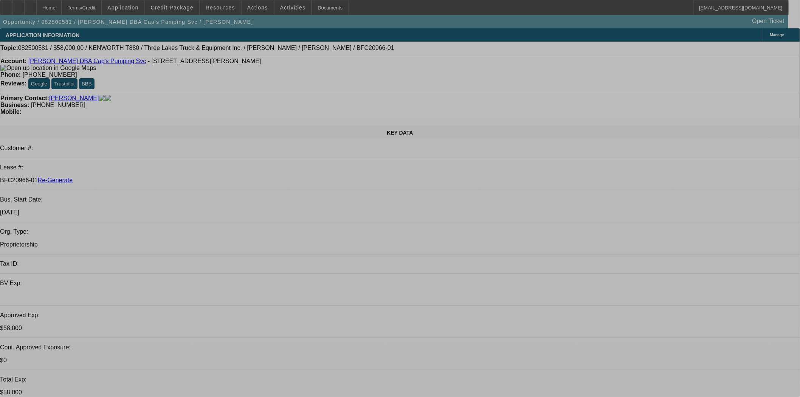
select select "0"
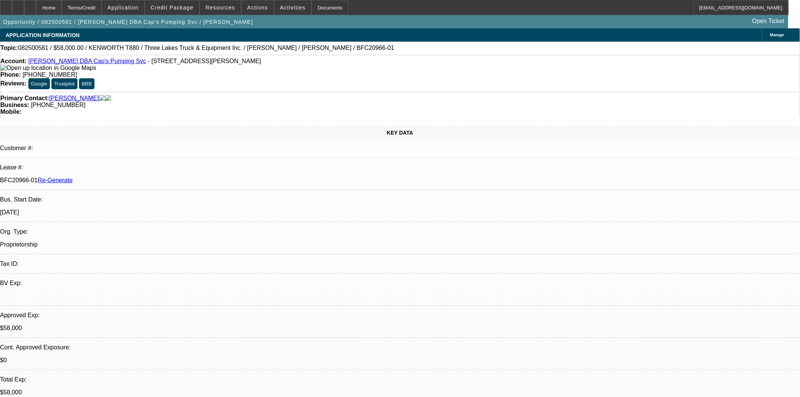
select select "0"
select select "9"
select select "0"
select select "6"
click at [325, 7] on div "Documents" at bounding box center [329, 7] width 37 height 15
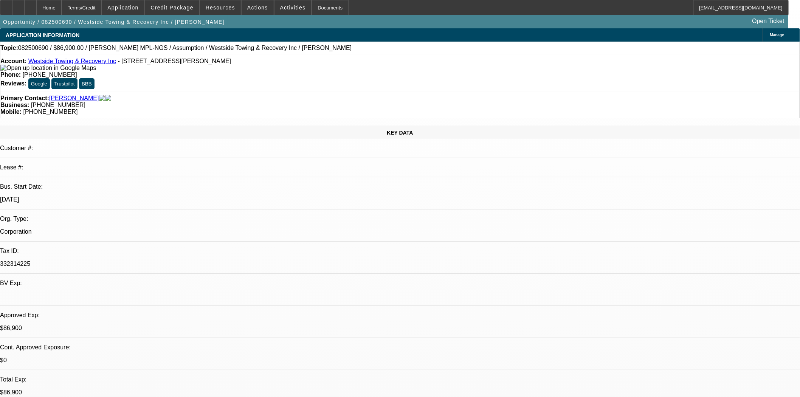
select select "0"
select select "3"
select select "2"
select select "0"
select select "4"
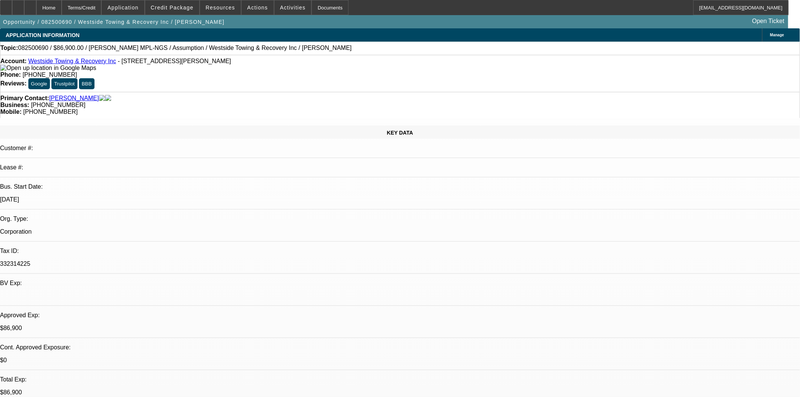
select select "0"
select select "2"
select select "0.1"
select select "4"
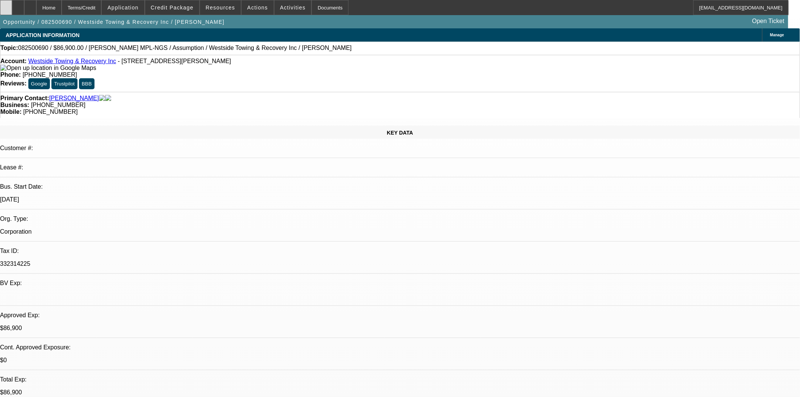
click at [11, 10] on div at bounding box center [6, 7] width 12 height 15
